Goal: Information Seeking & Learning: Learn about a topic

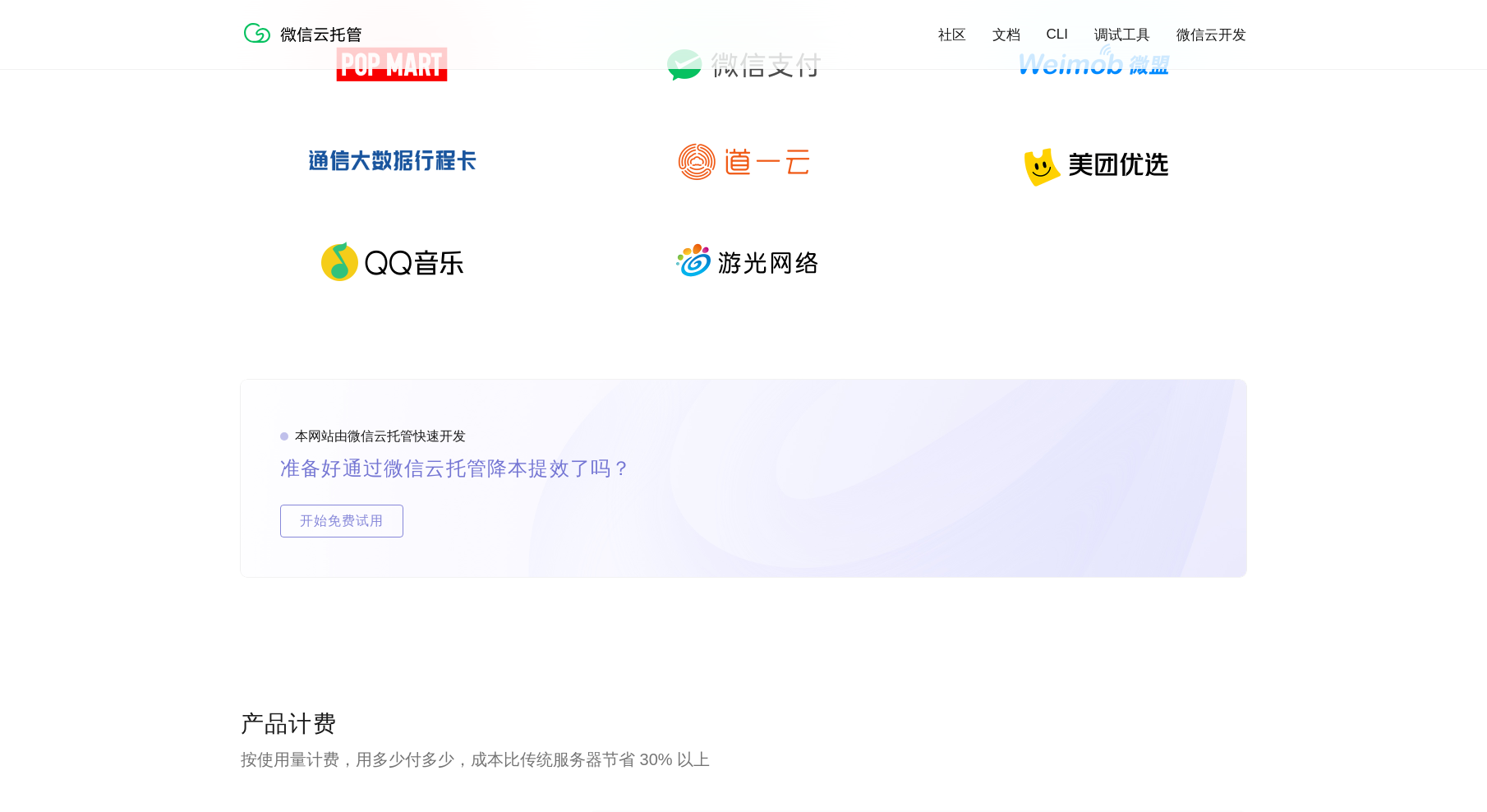
scroll to position [2711, 0]
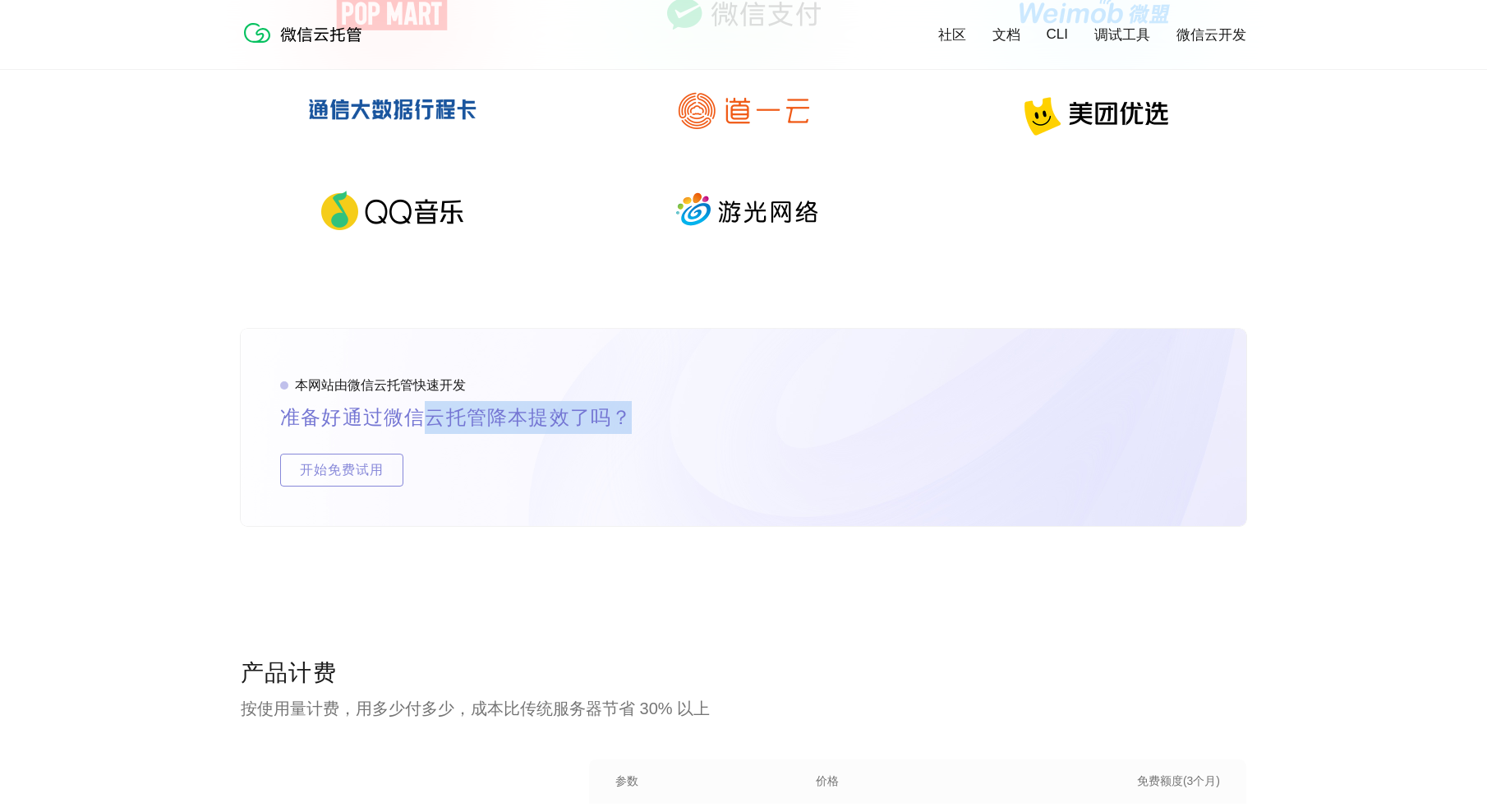
drag, startPoint x: 418, startPoint y: 420, endPoint x: 661, endPoint y: 415, distance: 243.1
click at [654, 416] on p "准备好通过微信云托管降本提效了吗？" at bounding box center [475, 417] width 391 height 33
click at [677, 412] on div "本网站由微信云托管快速开发 准备好通过微信云托管降本提效了吗？ 开始免费试用" at bounding box center [744, 427] width 1006 height 197
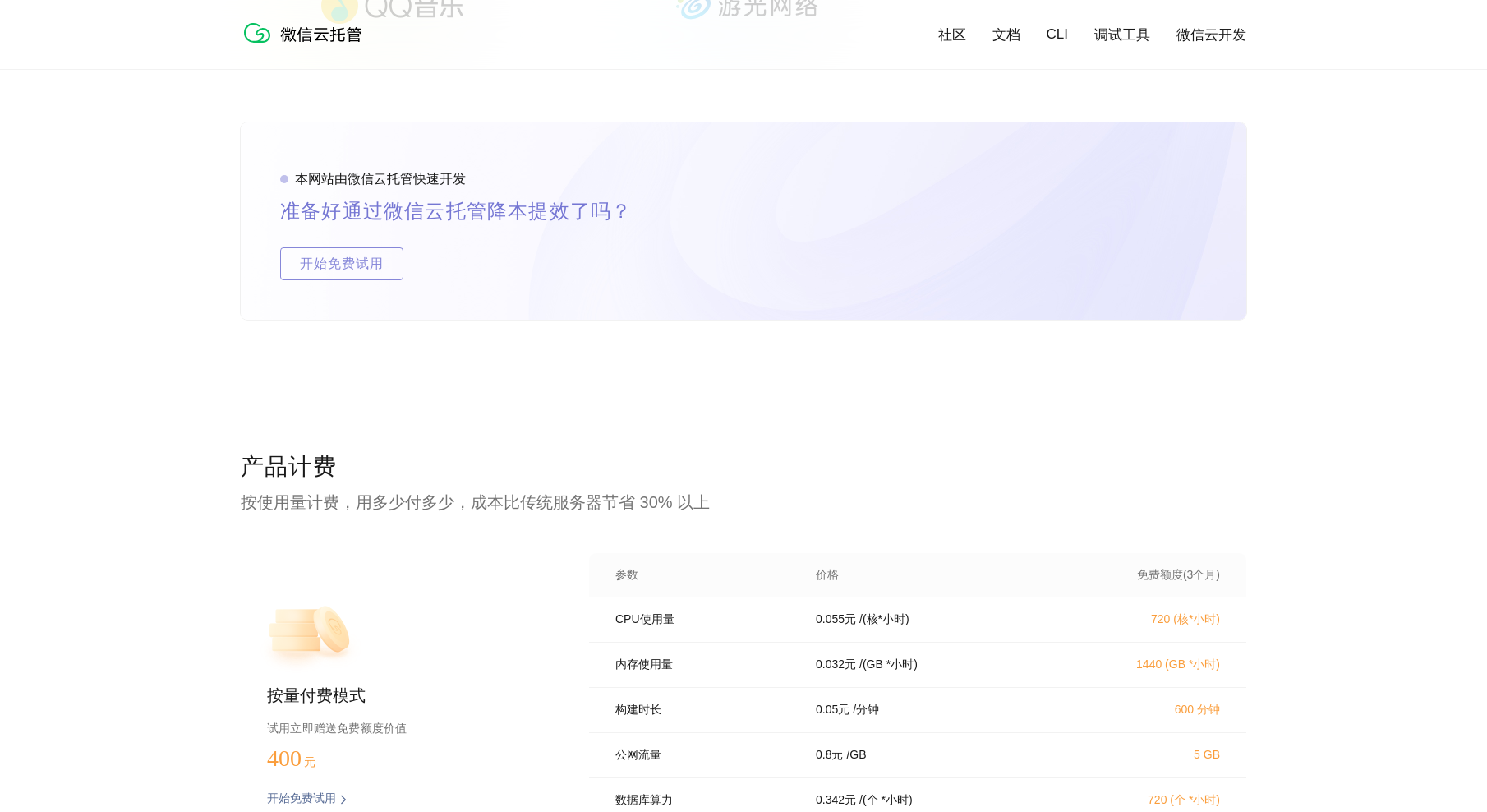
scroll to position [3122, 0]
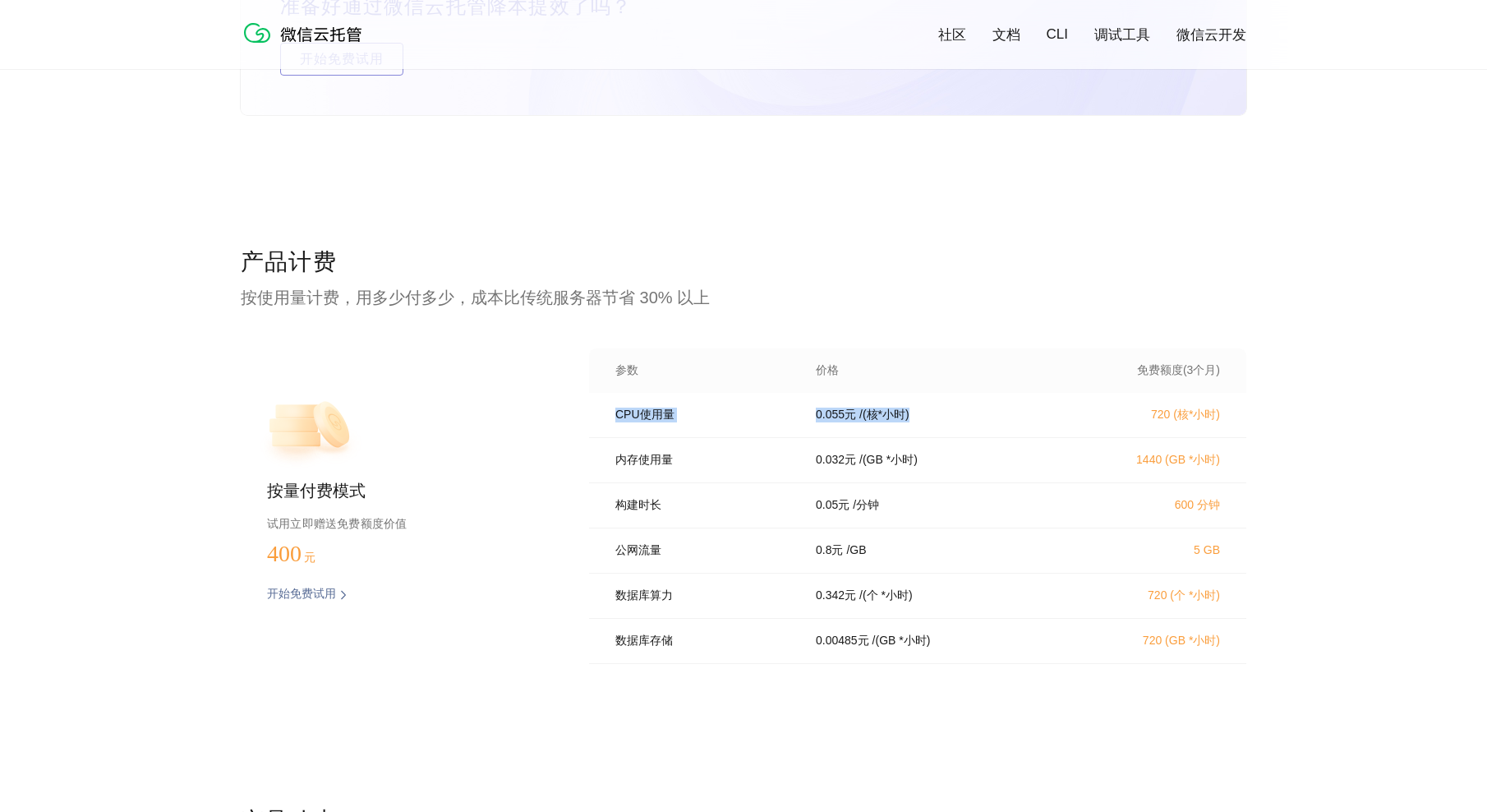
drag, startPoint x: 595, startPoint y: 420, endPoint x: 921, endPoint y: 417, distance: 326.0
click at [921, 417] on div "CPU使用量 0.055 元 / (核*小时) 720 (核*小时)" at bounding box center [918, 415] width 658 height 45
click at [921, 417] on div "0.055 元 / (核*小时)" at bounding box center [934, 415] width 276 height 15
drag, startPoint x: 808, startPoint y: 421, endPoint x: 928, endPoint y: 419, distance: 120.0
click at [928, 419] on div "0.055 元 / (核*小时)" at bounding box center [934, 415] width 276 height 15
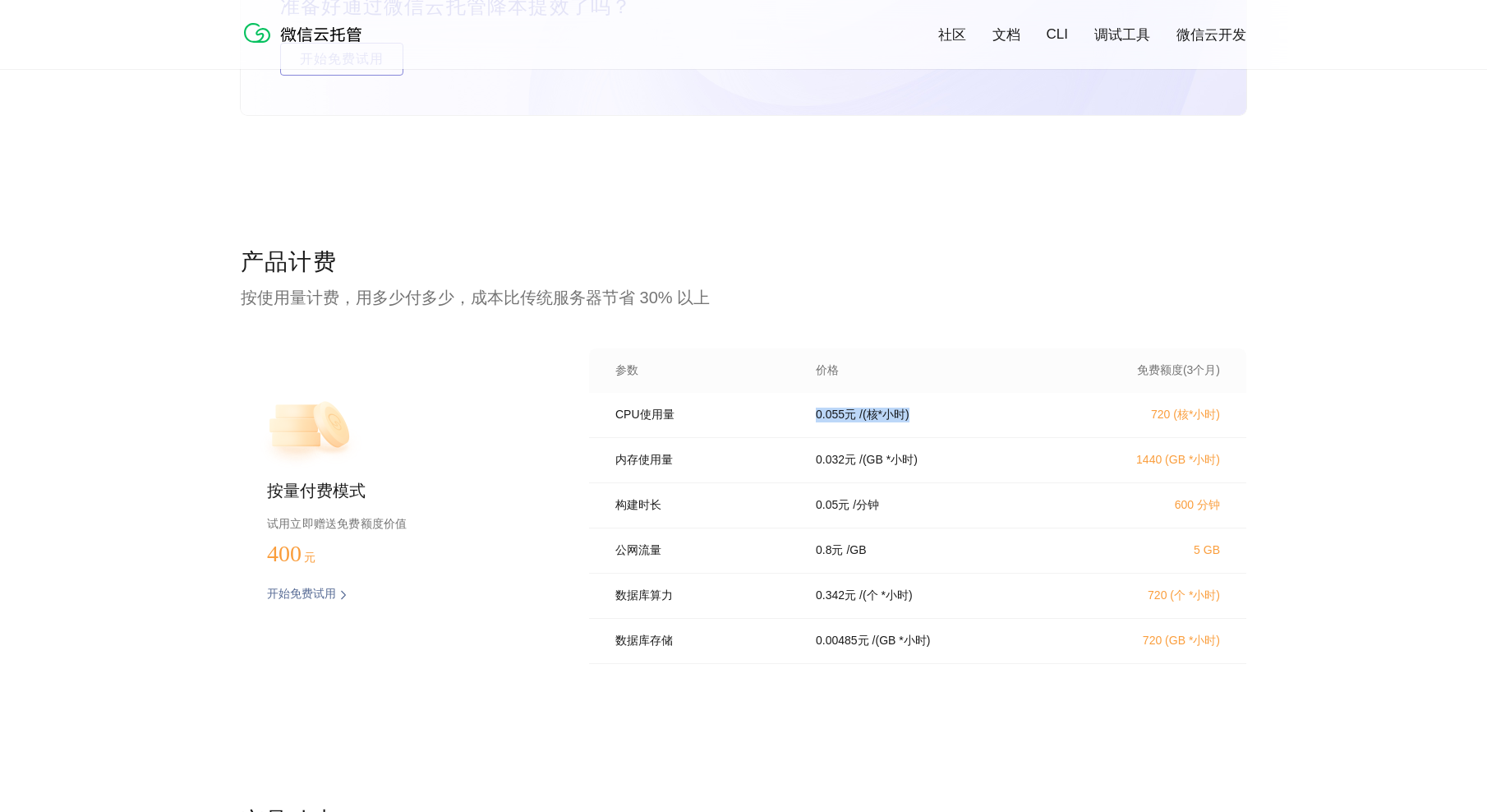
click at [946, 419] on div "0.055 元 / (核*小时)" at bounding box center [934, 415] width 276 height 15
